Goal: Transaction & Acquisition: Purchase product/service

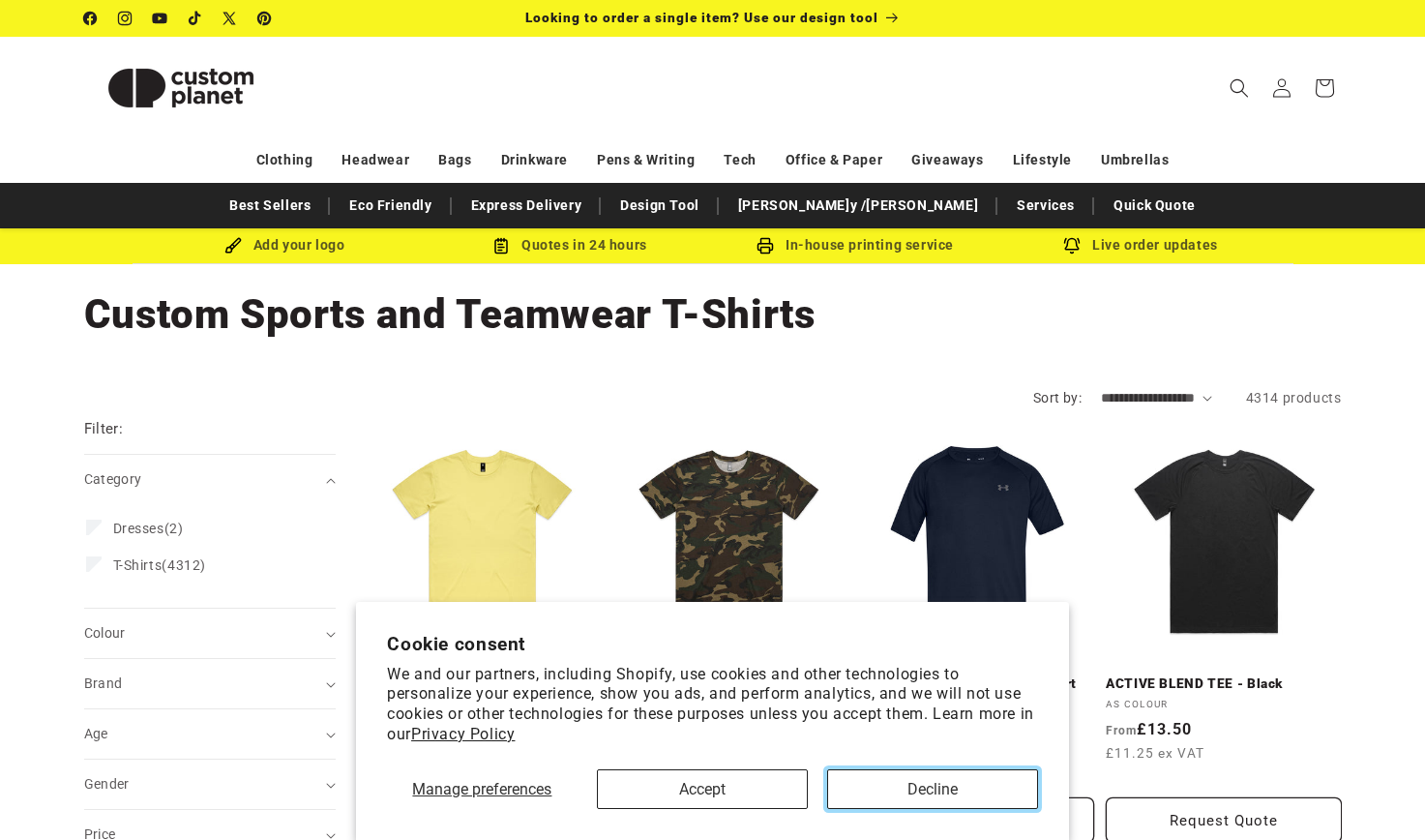
click at [898, 781] on button "Decline" at bounding box center [933, 789] width 211 height 40
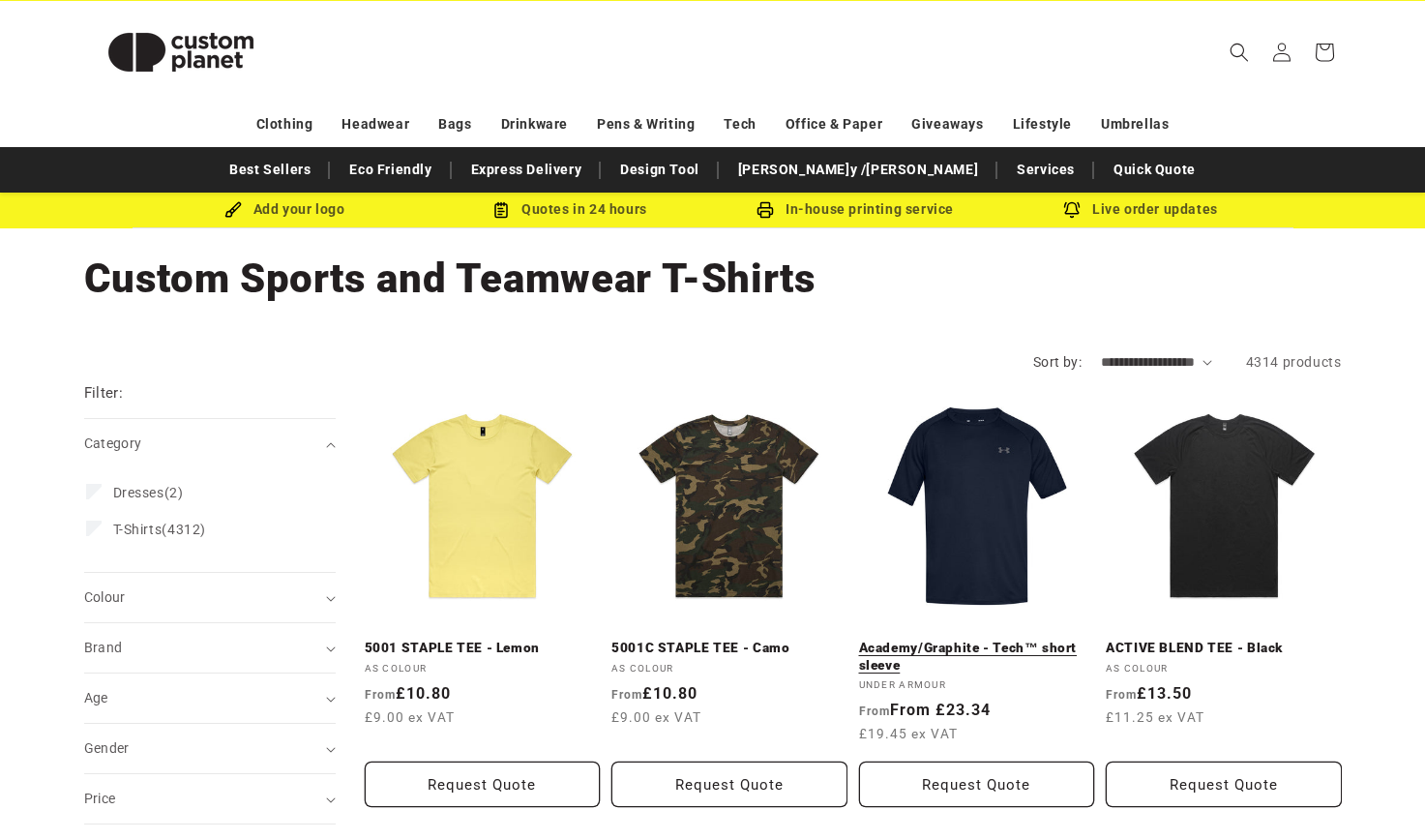
scroll to position [39, 0]
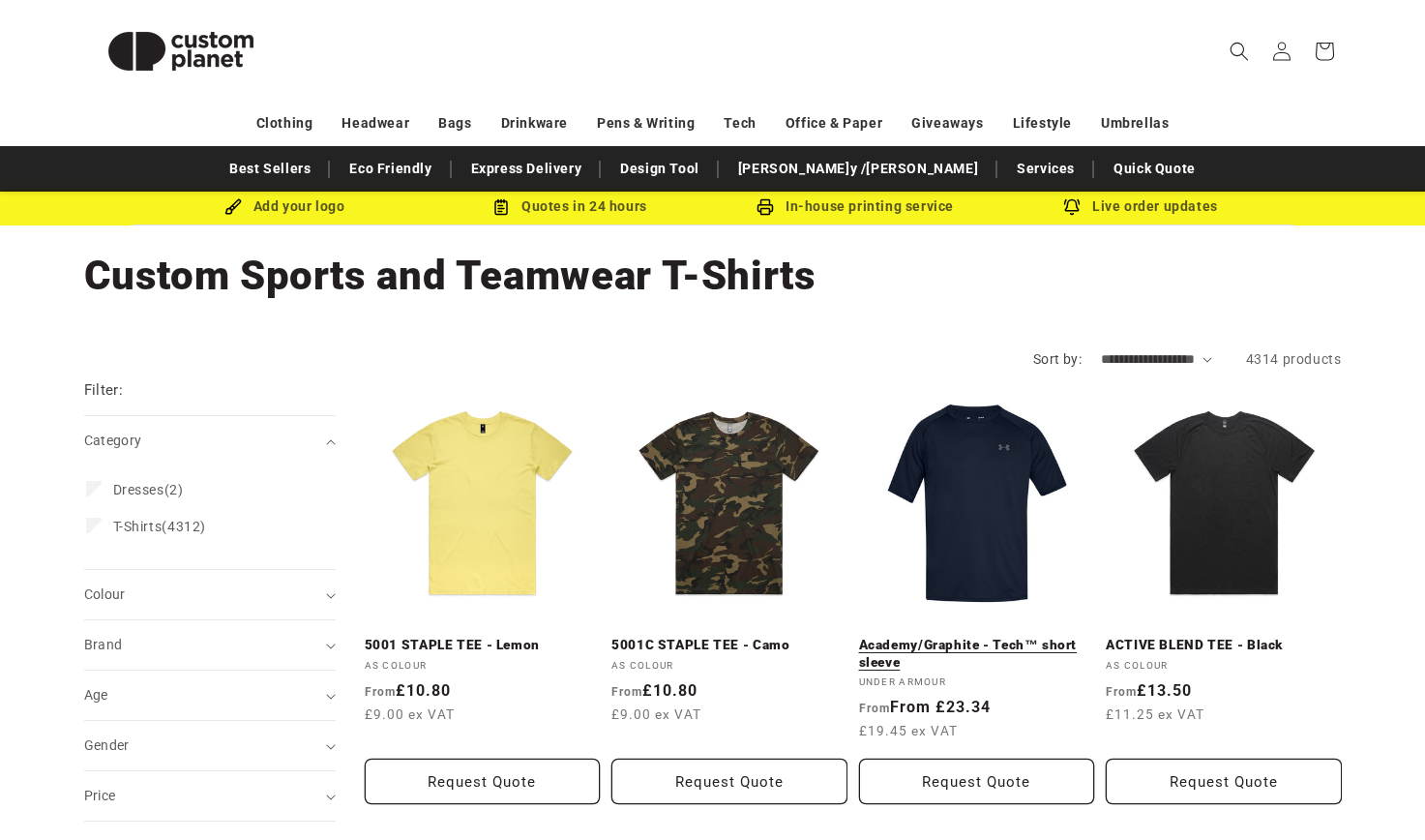
click at [967, 639] on link "Academy/Graphite - Tech™ short sleeve" at bounding box center [977, 654] width 236 height 34
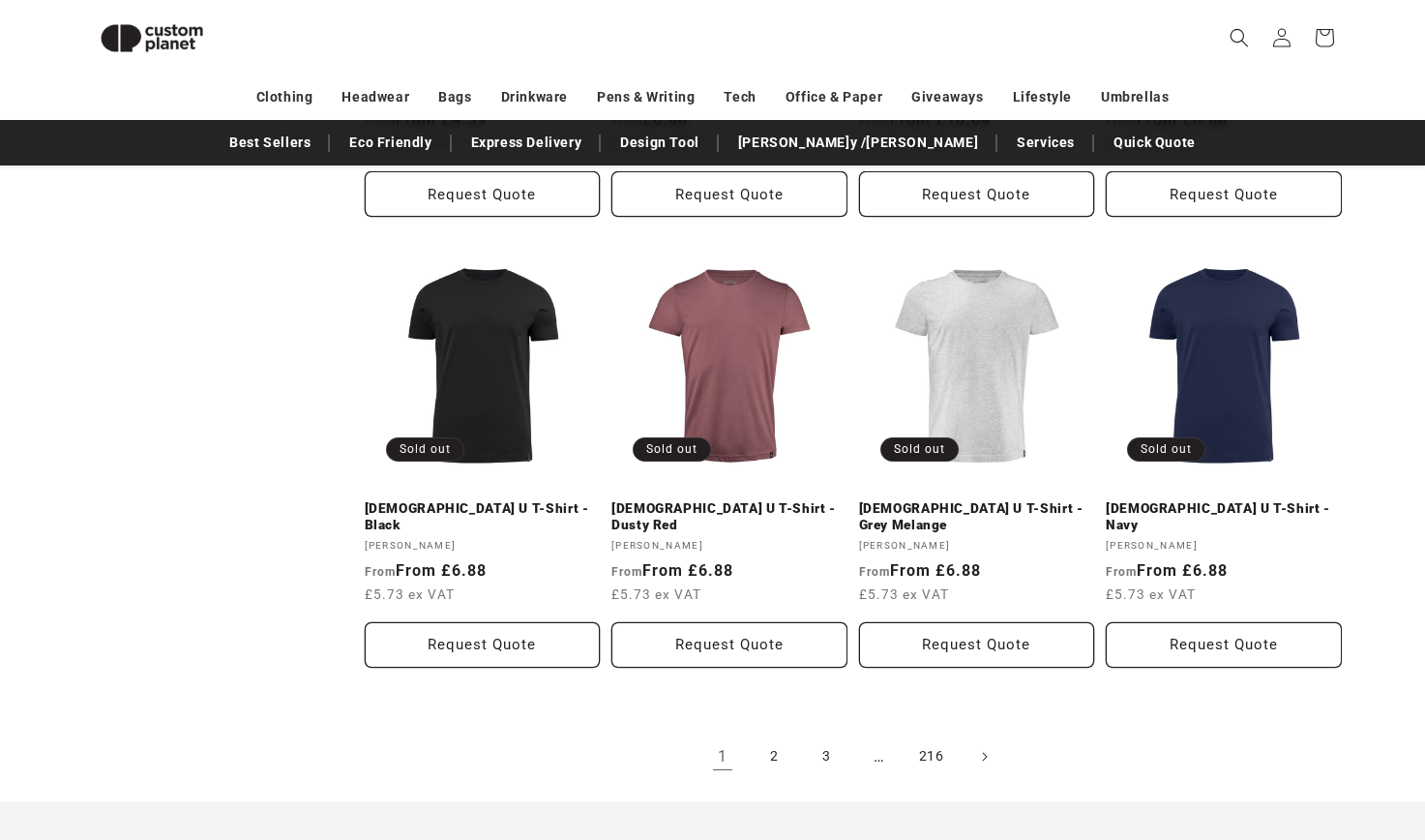
scroll to position [2025, 0]
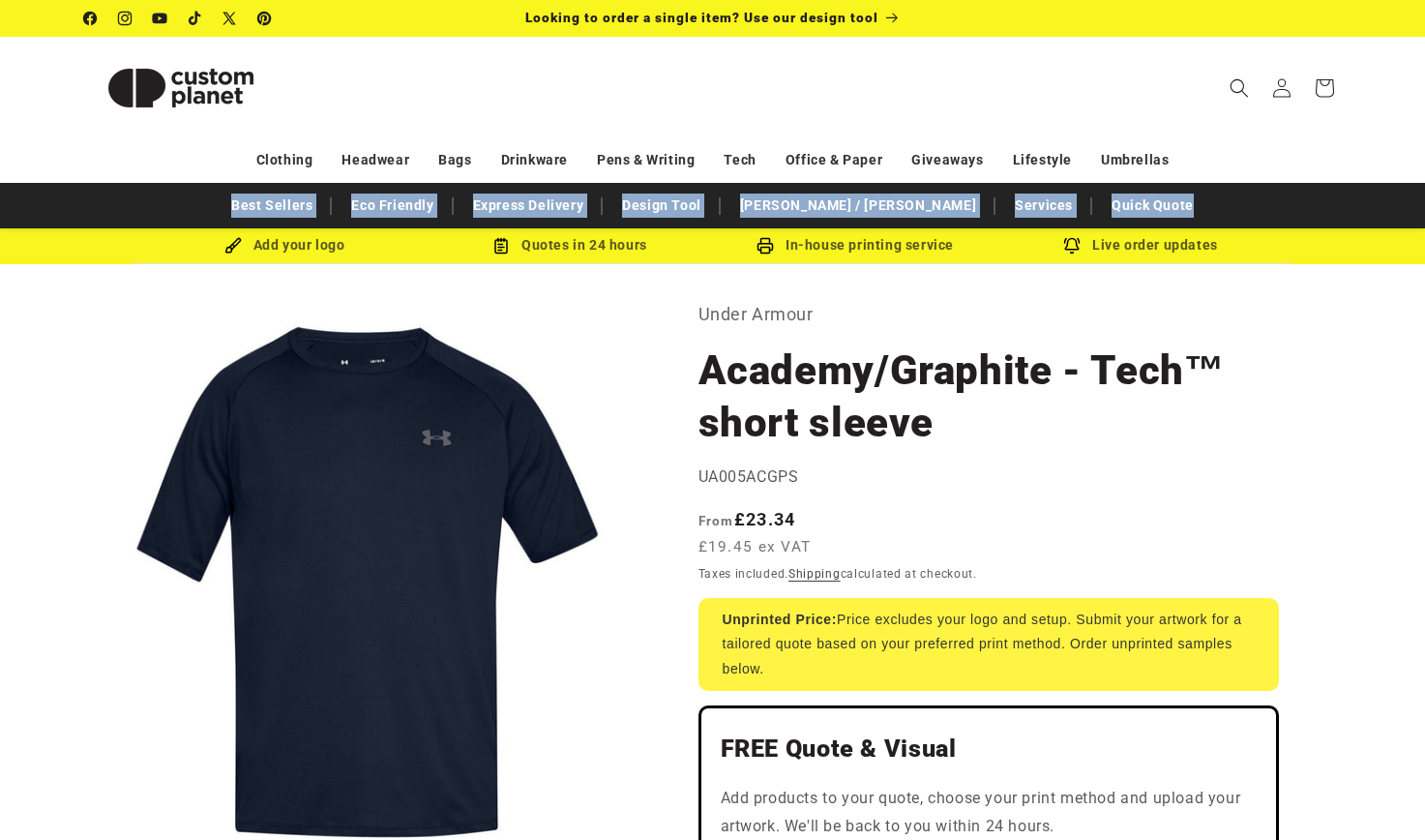
drag, startPoint x: 1415, startPoint y: 164, endPoint x: 1425, endPoint y: 187, distance: 25.1
click at [1424, 187] on html "Skip to content Facebook Instagram YouTube TikTok X (Twitter) Pinterest Looking…" at bounding box center [712, 420] width 1425 height 840
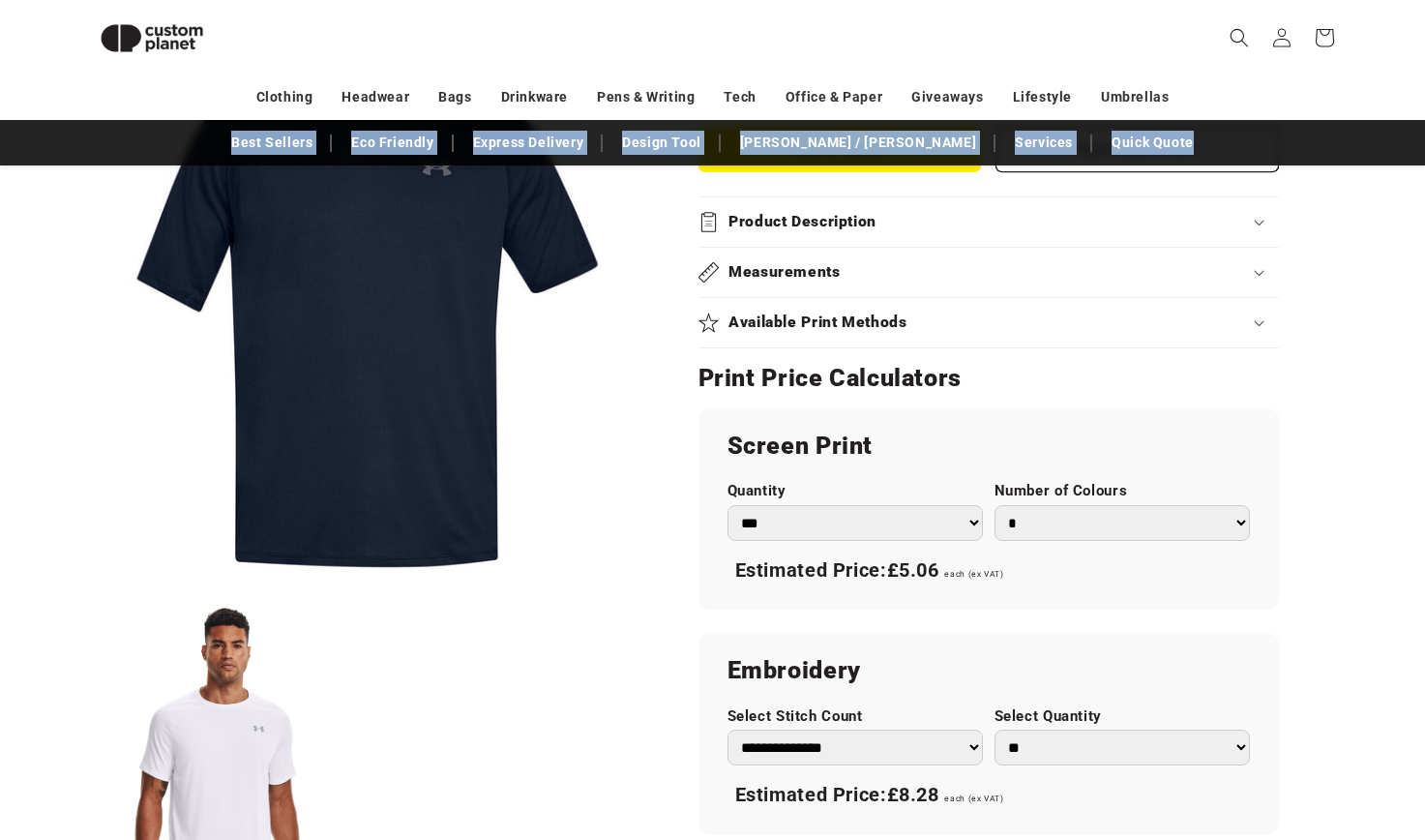
scroll to position [883, 0]
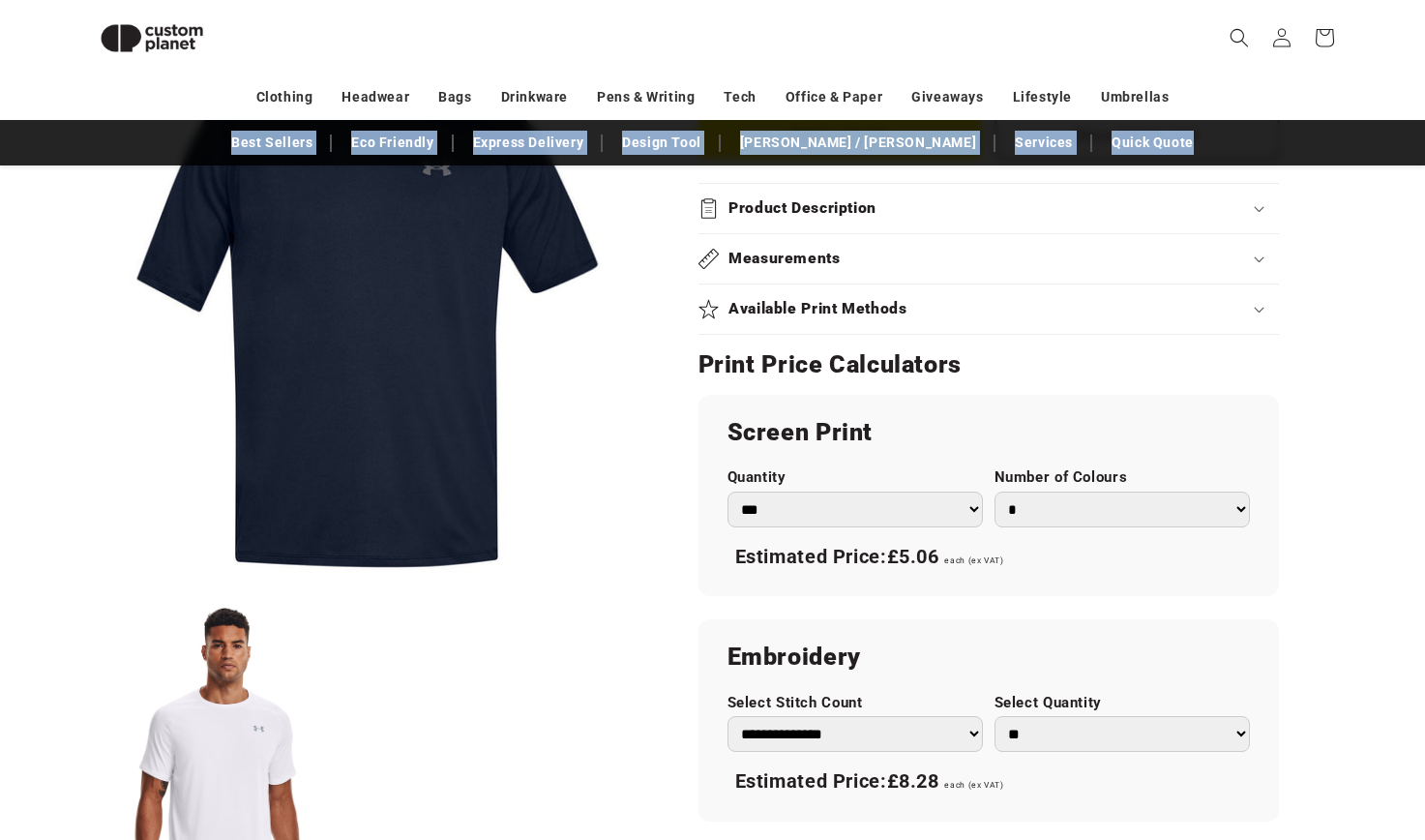
click at [1224, 211] on div "Product Description" at bounding box center [989, 208] width 580 height 20
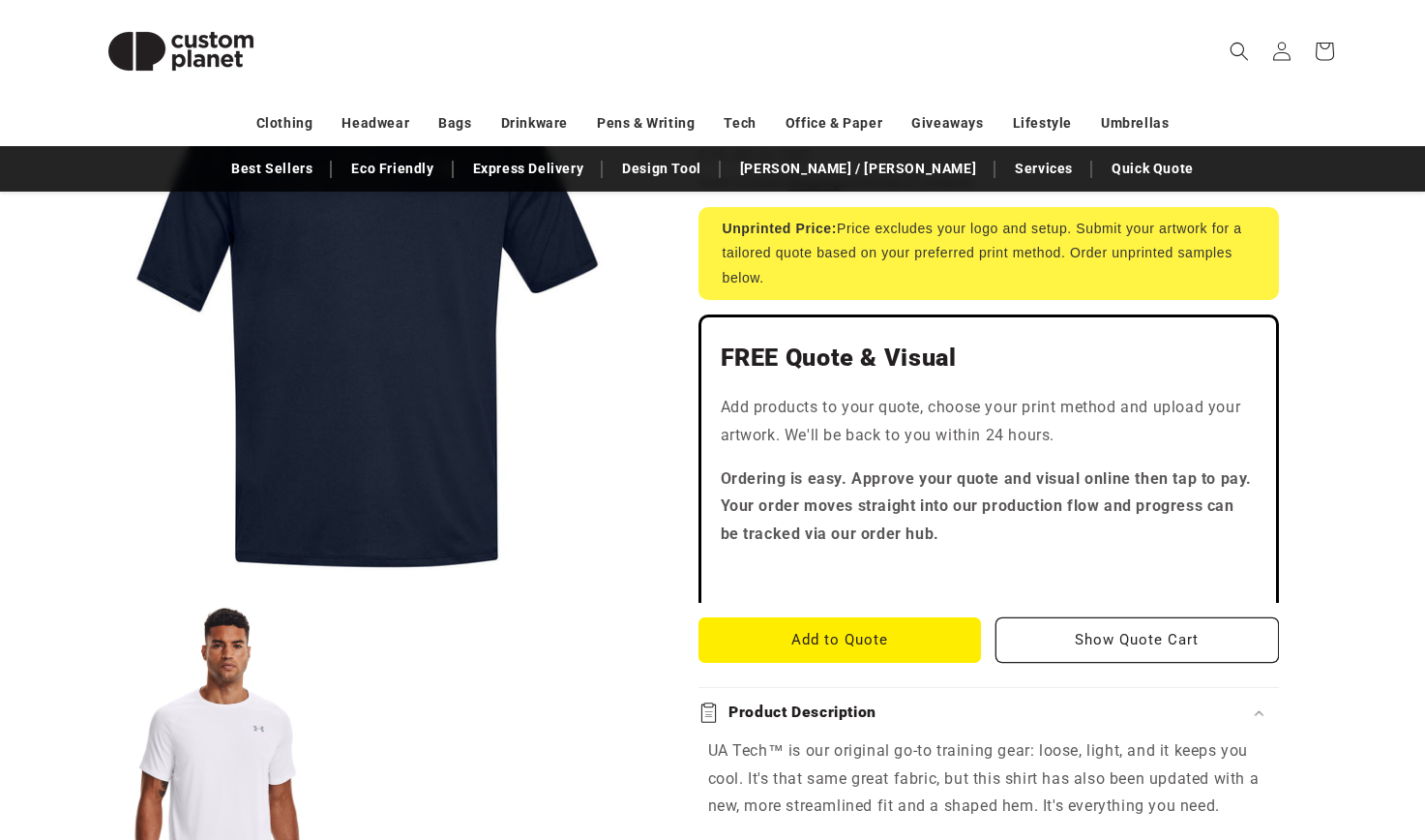
scroll to position [0, 0]
